Goal: Transaction & Acquisition: Subscribe to service/newsletter

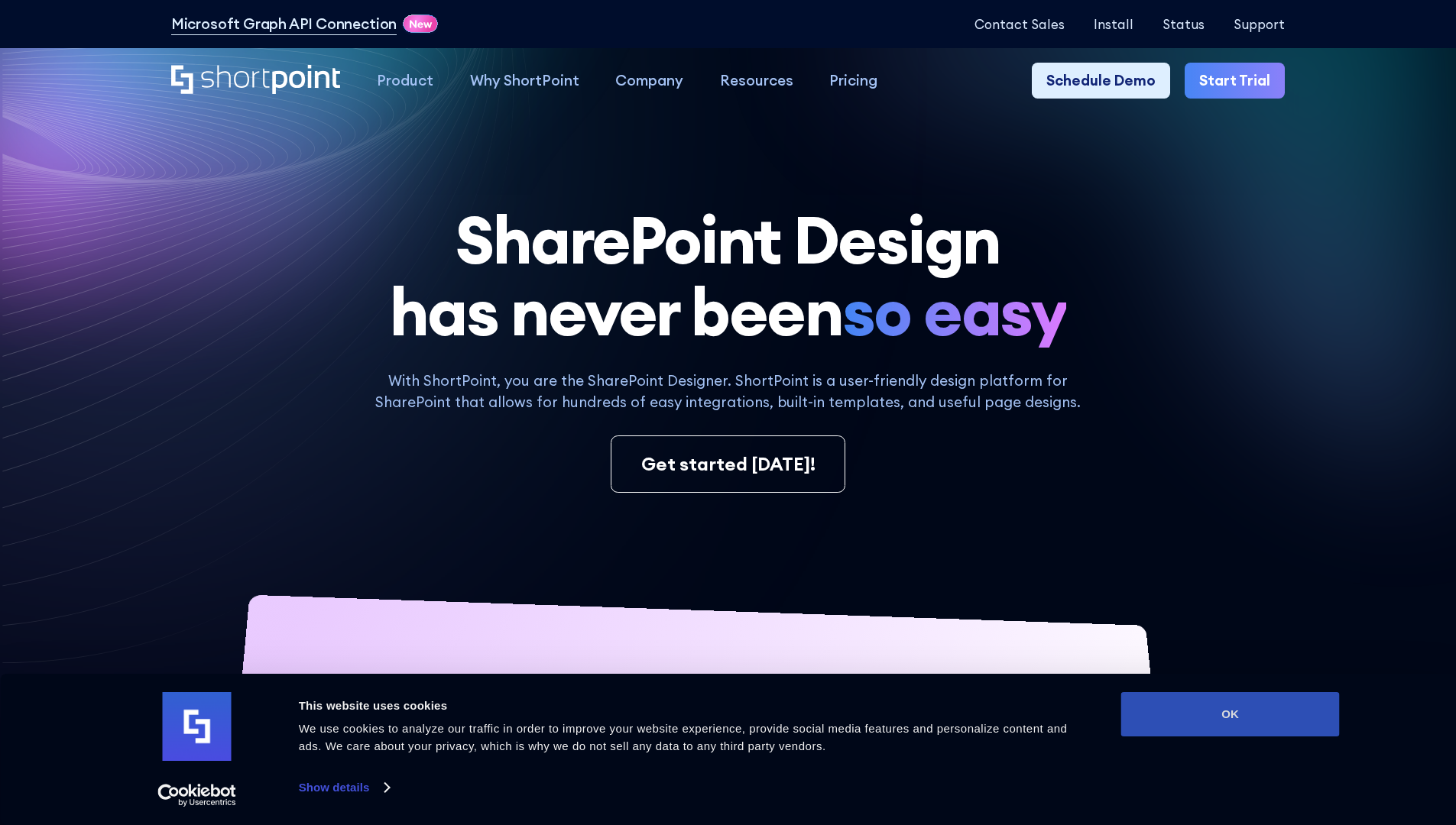
click at [1230, 714] on button "OK" at bounding box center [1230, 714] width 218 height 44
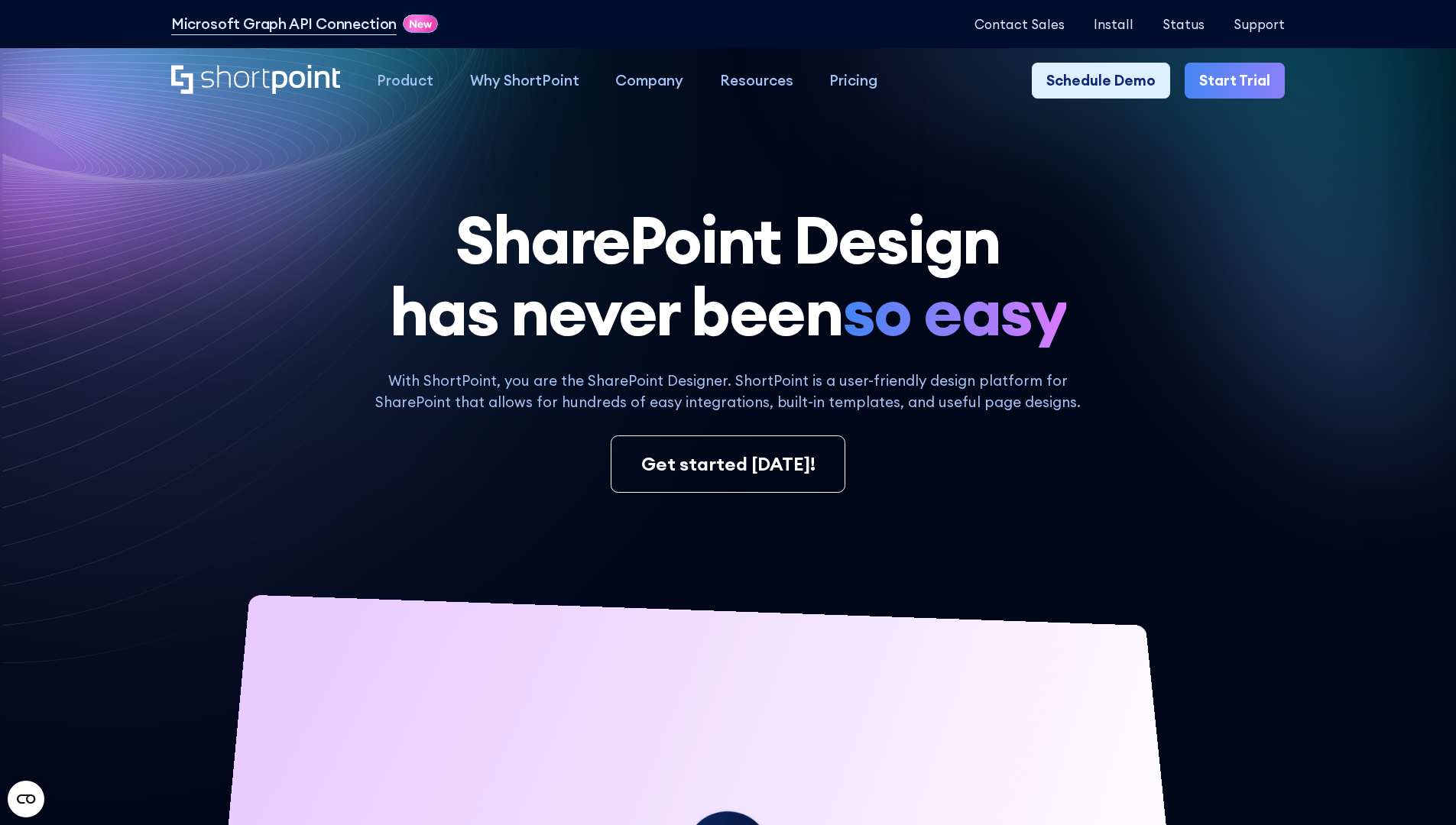
click at [1240, 81] on link "Start Trial" at bounding box center [1234, 80] width 100 height 37
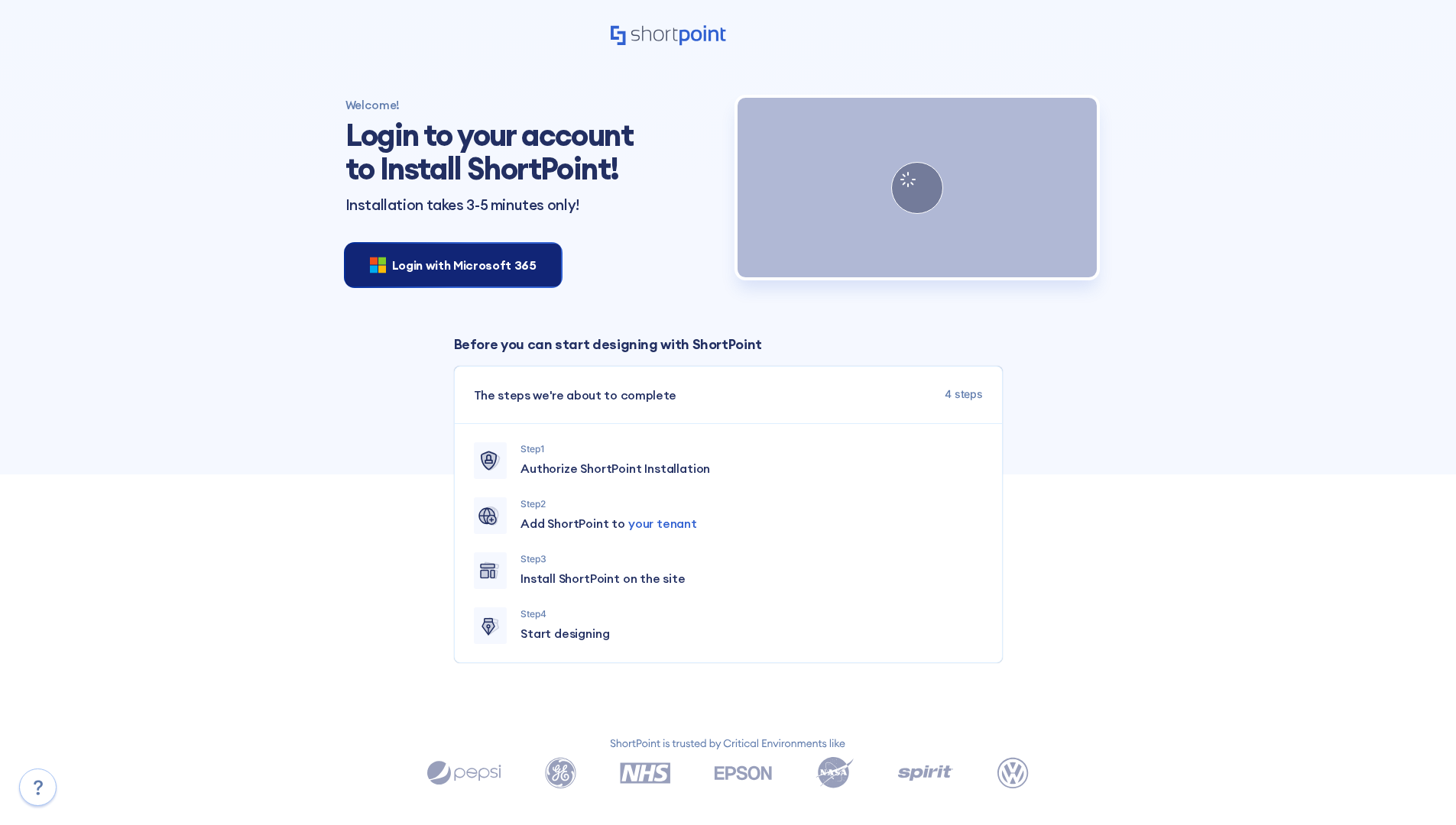
click at [448, 265] on span "Login with Microsoft 365" at bounding box center [464, 265] width 144 height 19
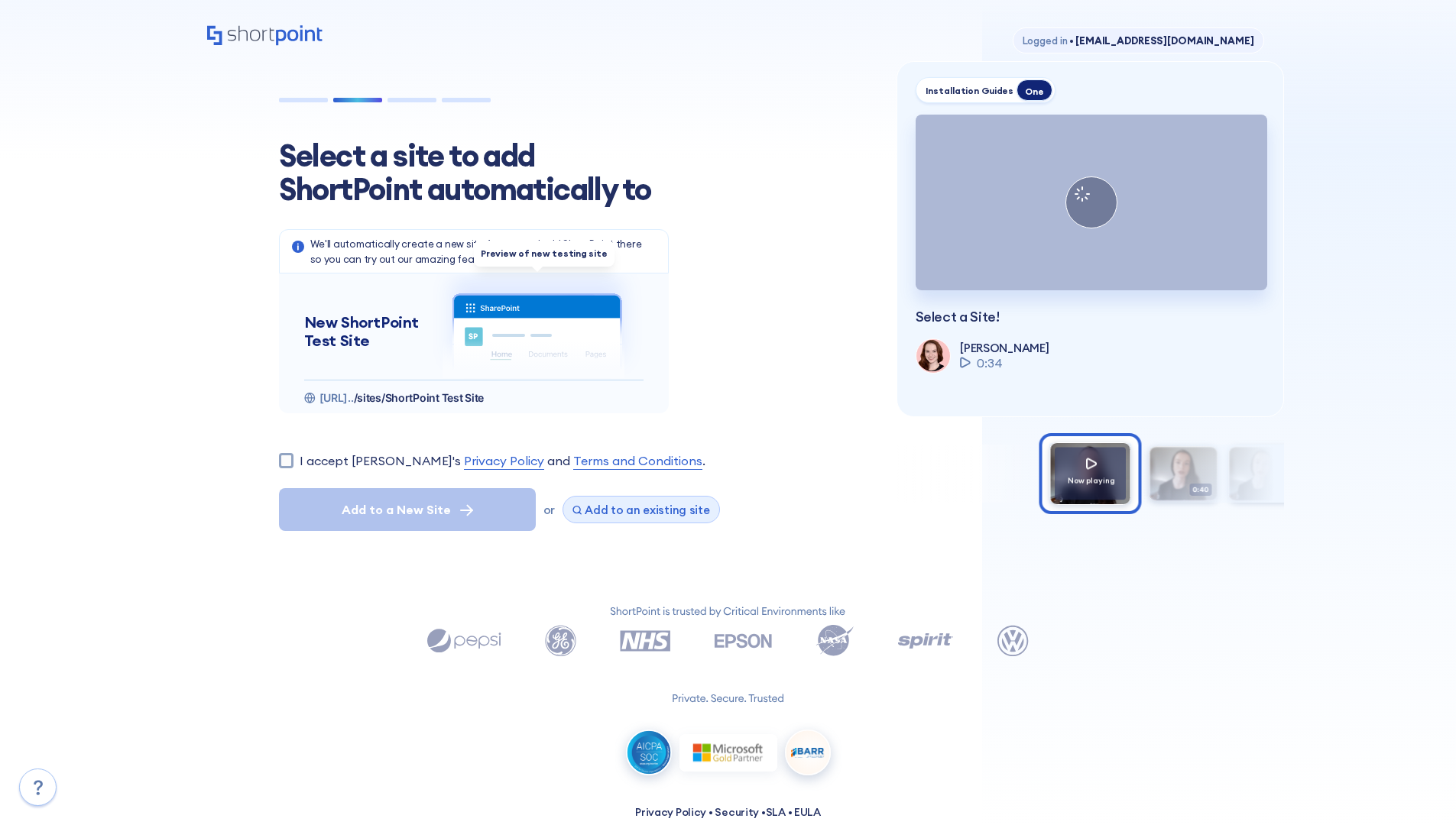
click at [635, 510] on span "Add to an existing site" at bounding box center [647, 510] width 125 height 15
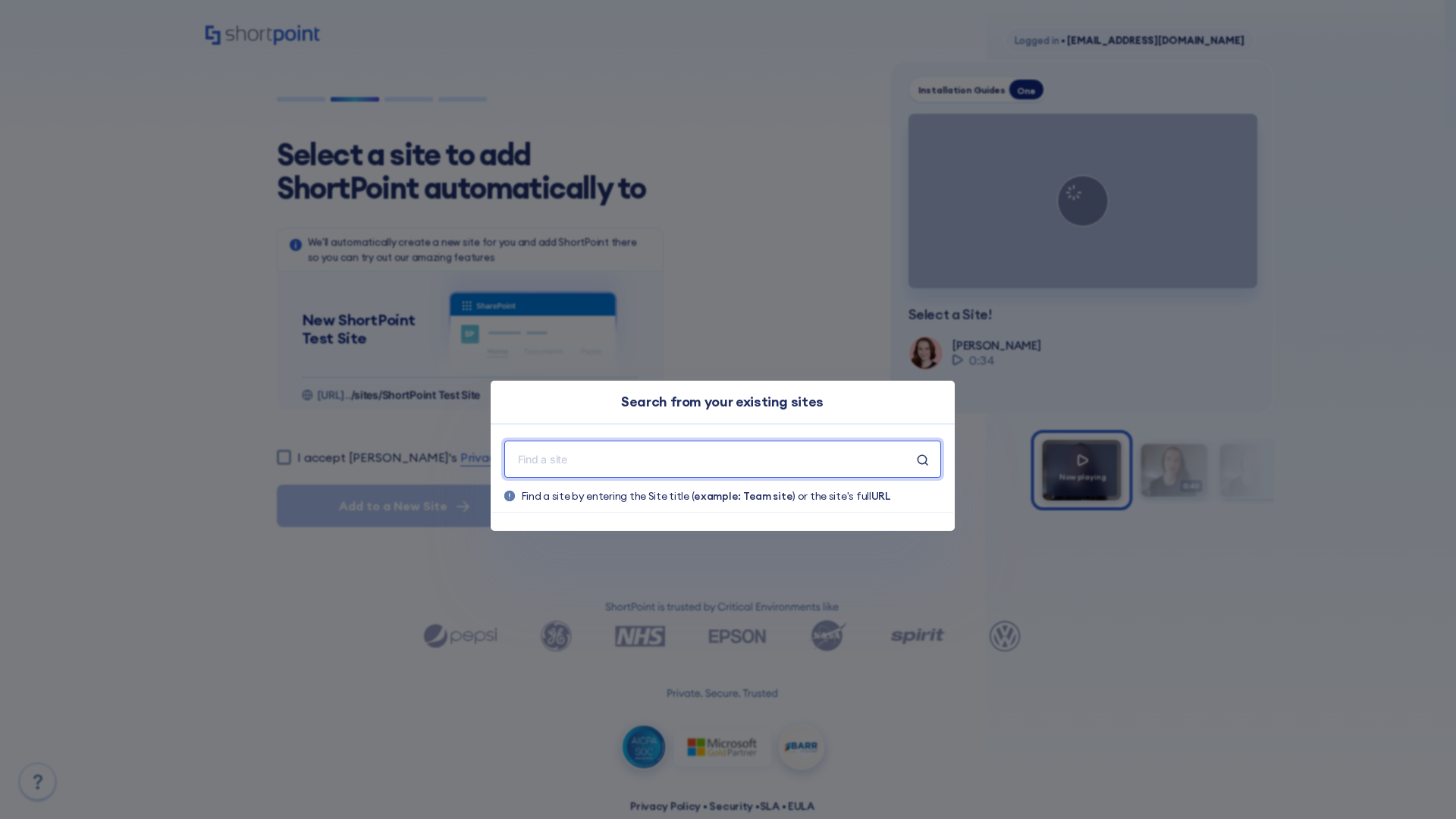
type input "Polar_Existing_Site"
